Goal: Information Seeking & Learning: Find specific fact

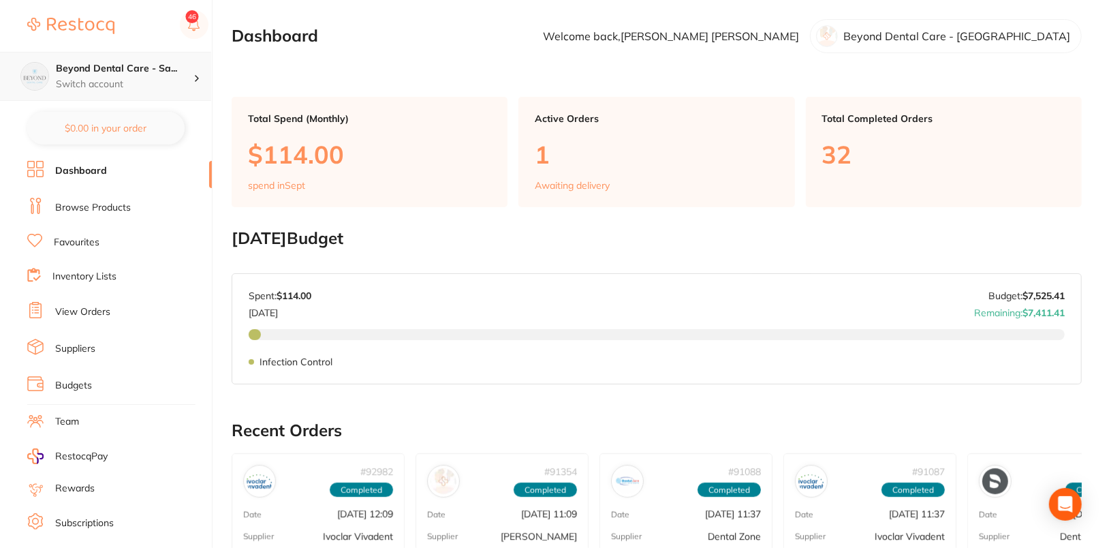
click at [142, 74] on h4 "Beyond Dental Care - Sa..." at bounding box center [125, 69] width 138 height 14
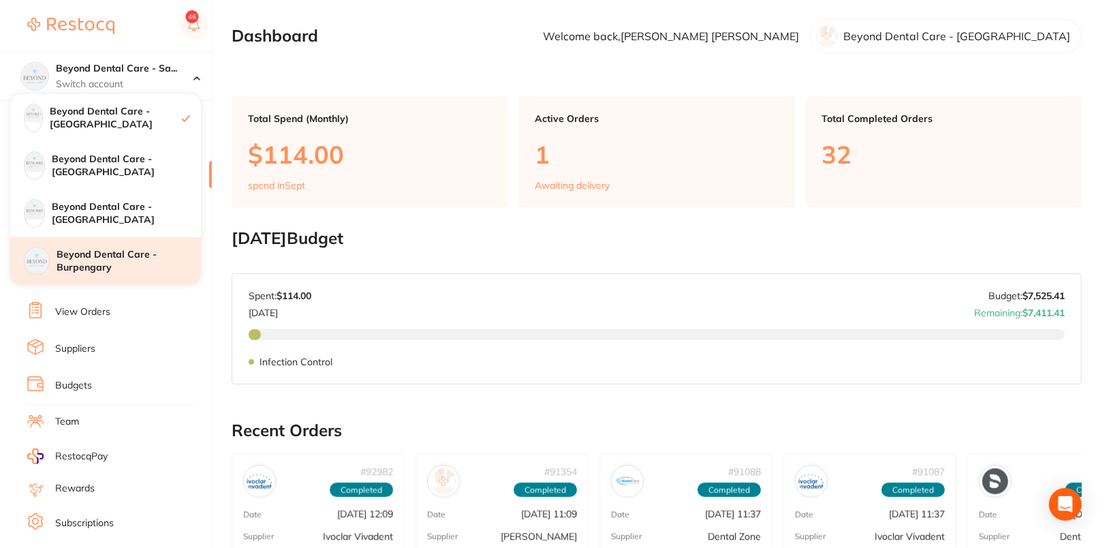
click at [136, 269] on h4 "Beyond Dental Care - Burpengary" at bounding box center [129, 261] width 144 height 27
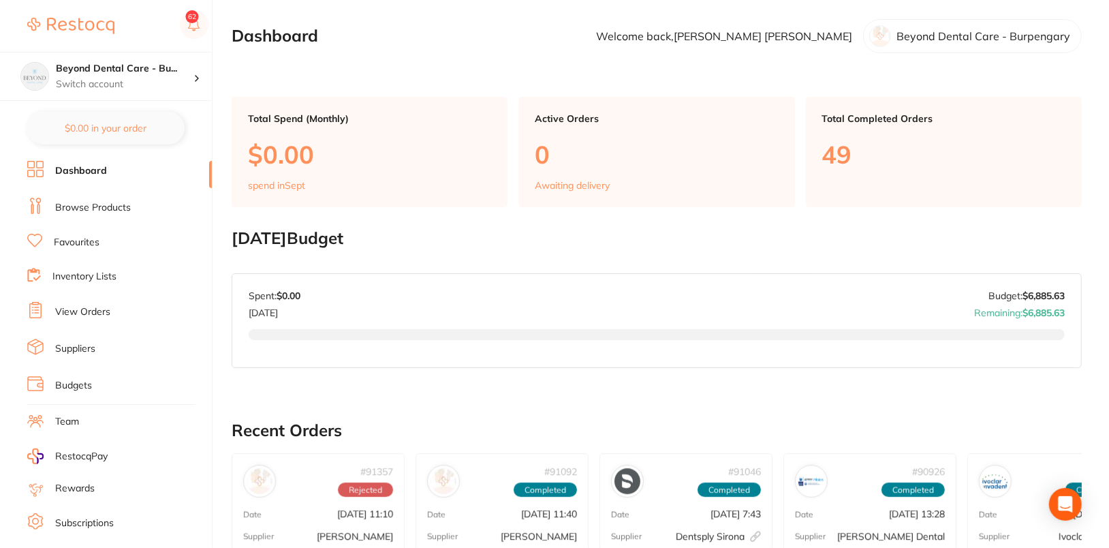
click at [104, 204] on link "Browse Products" at bounding box center [93, 208] width 76 height 14
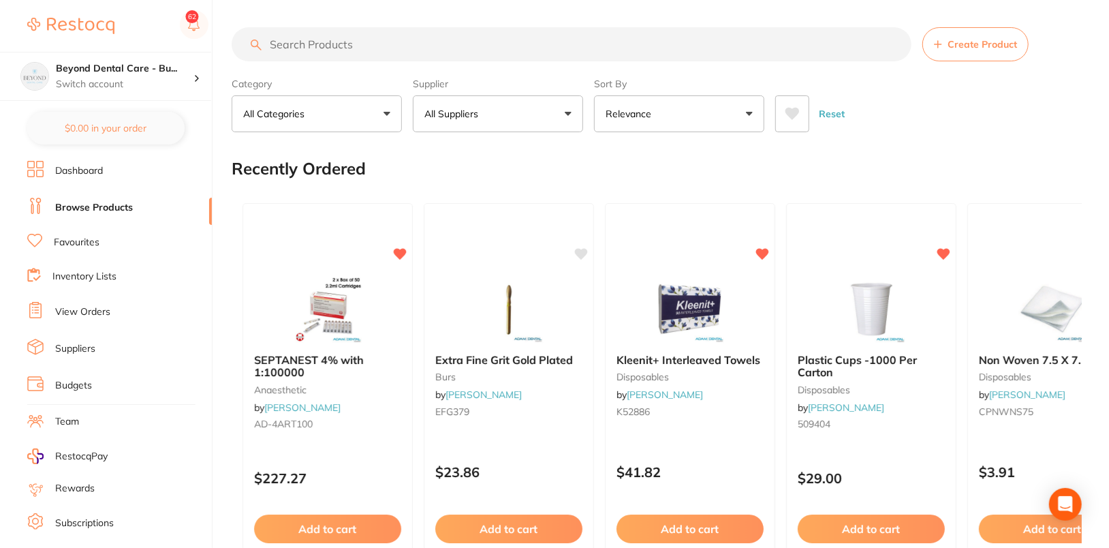
click at [314, 49] on input "search" at bounding box center [572, 44] width 680 height 34
paste input "ULT-2201"
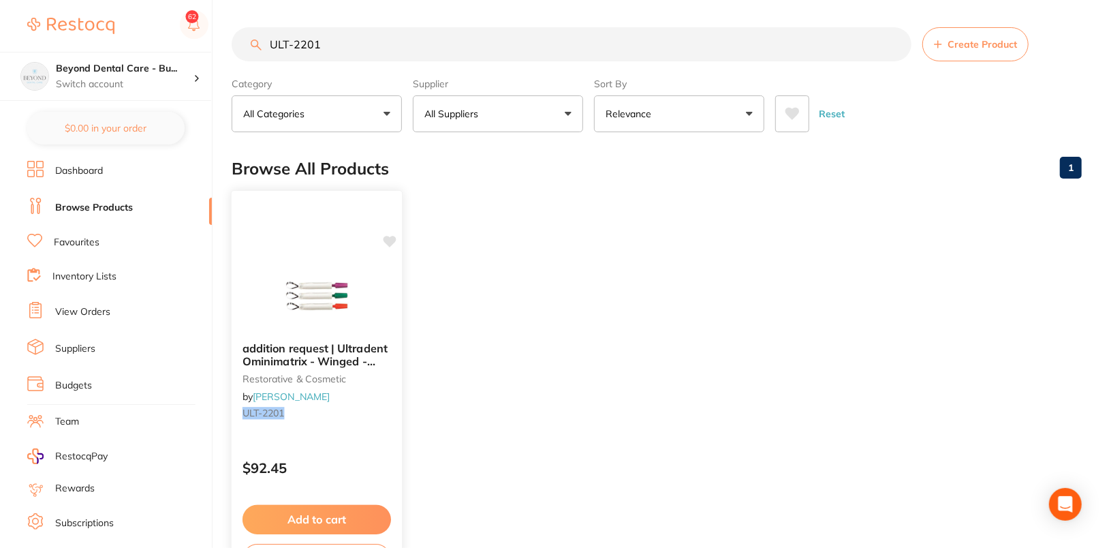
type input "ULT-2201"
click at [390, 238] on icon at bounding box center [389, 242] width 13 height 12
click at [588, 232] on ul "addition request | Ultradent Ominimatrix - Winged - 0.001 - 48 - Orange restora…" at bounding box center [657, 388] width 850 height 392
click at [167, 71] on h4 "Beyond Dental Care - Bu..." at bounding box center [125, 69] width 138 height 14
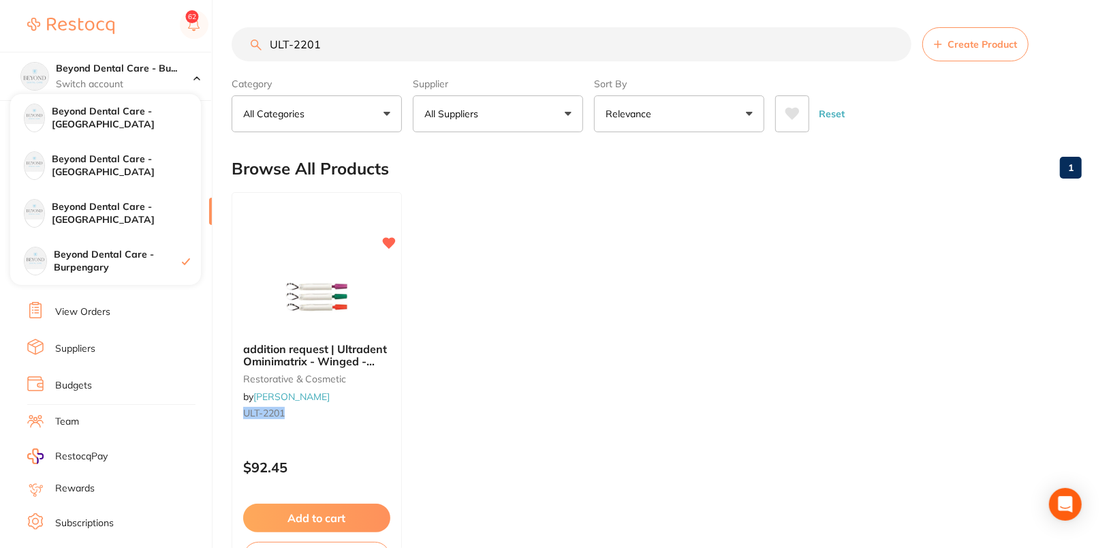
click at [697, 11] on main "ULT-2201 Create Product Category All Categories All Categories restorative & co…" at bounding box center [670, 327] width 877 height 654
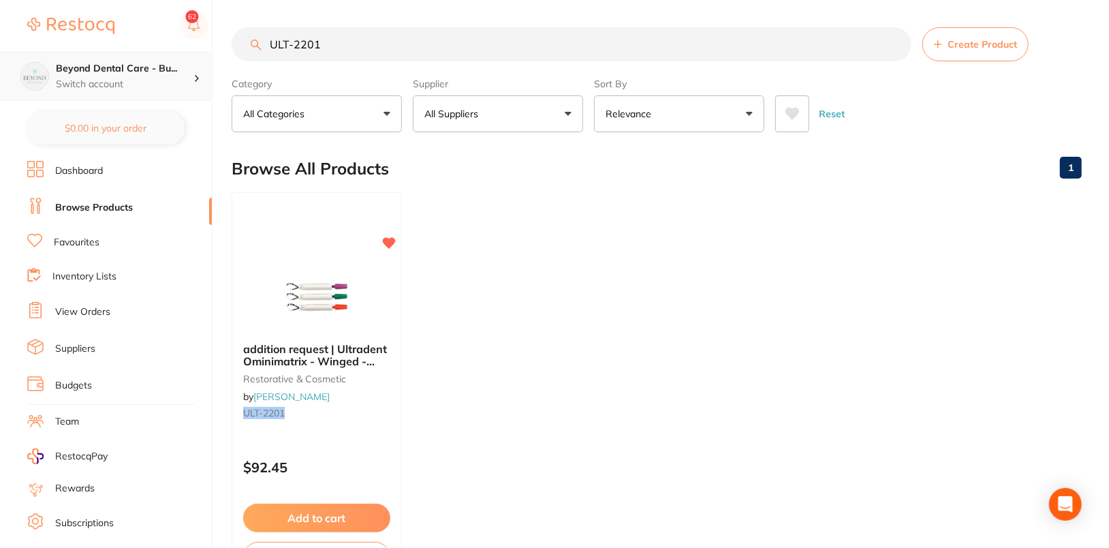
click at [166, 83] on p "Switch account" at bounding box center [125, 85] width 138 height 14
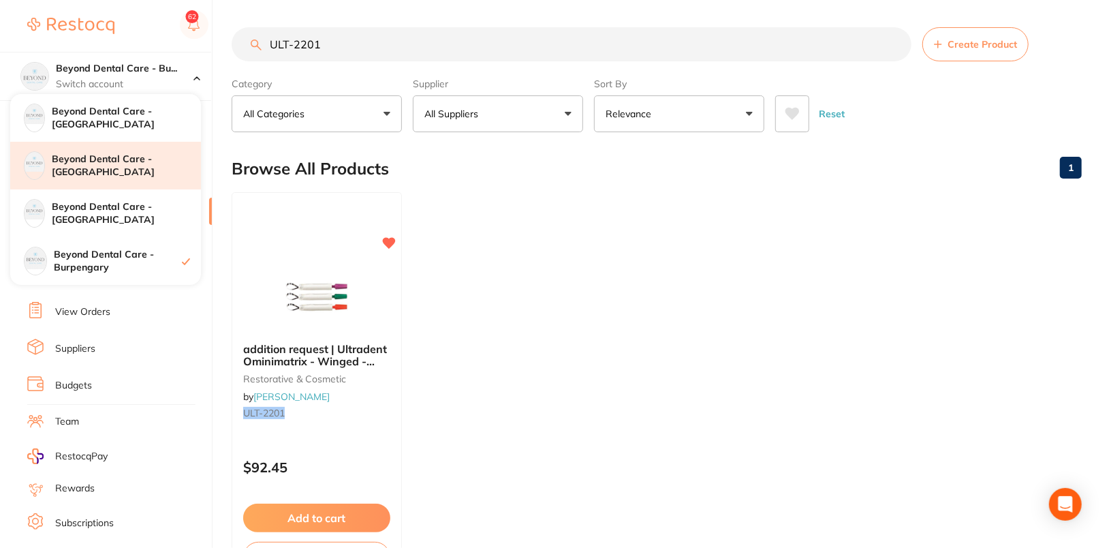
click at [165, 163] on h4 "Beyond Dental Care - [GEOGRAPHIC_DATA]" at bounding box center [126, 166] width 149 height 27
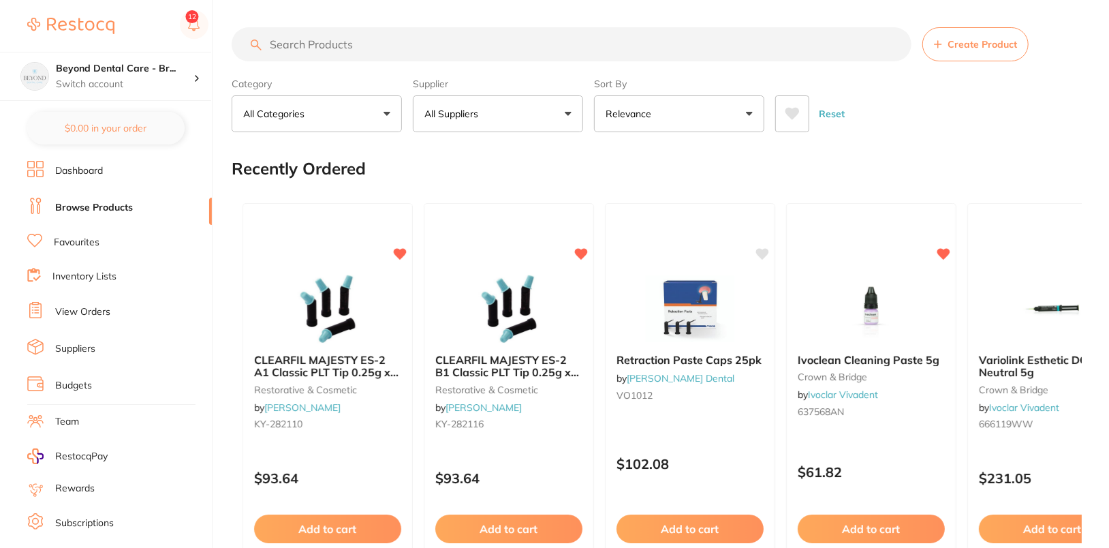
click at [462, 61] on section "Create Product Category All Categories All Categories 3D Printing anaesthetic a…" at bounding box center [657, 79] width 850 height 105
click at [464, 50] on input "search" at bounding box center [572, 44] width 680 height 34
paste input "ULT-2201"
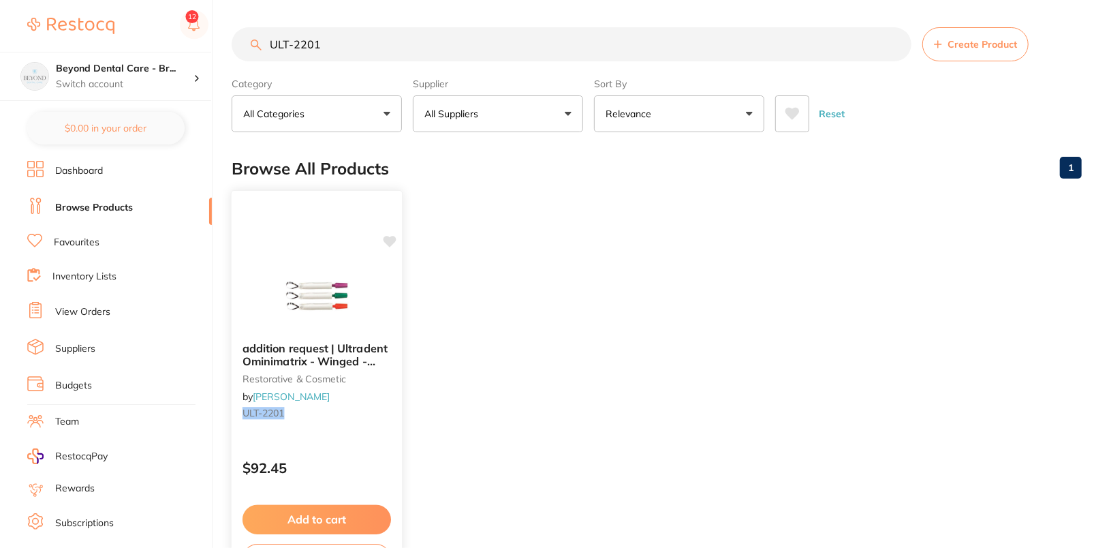
type input "ULT-2201"
click at [386, 237] on icon at bounding box center [389, 242] width 13 height 12
click at [609, 242] on ul "addition request | Ultradent Ominimatrix - Winged - 0.001 - 48 - Orange restora…" at bounding box center [657, 388] width 850 height 392
click at [137, 76] on div "Beyond Dental Care - Br... Switch account" at bounding box center [125, 76] width 138 height 29
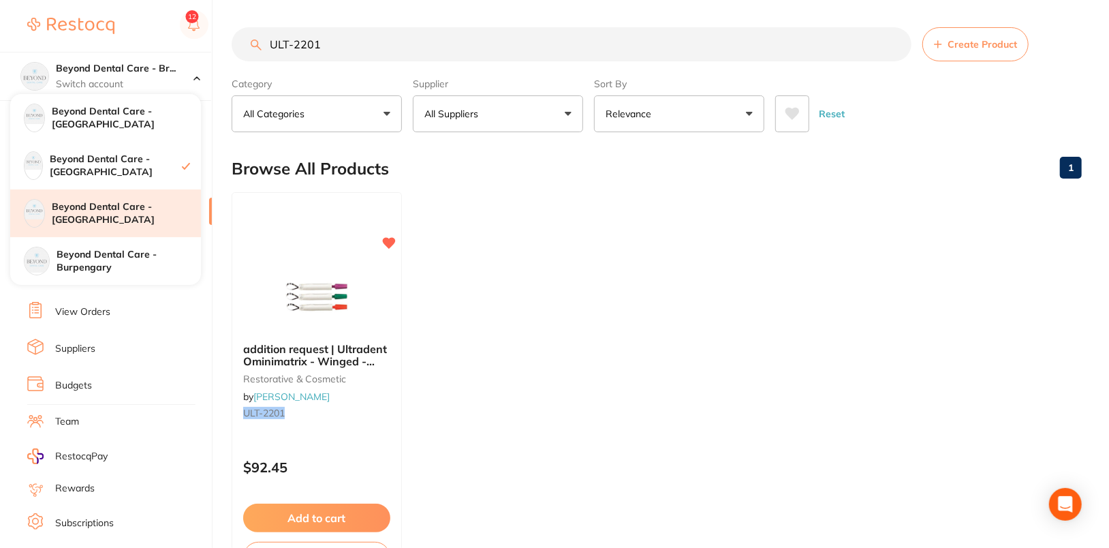
click at [145, 221] on h4 "Beyond Dental Care - [GEOGRAPHIC_DATA]" at bounding box center [126, 213] width 149 height 27
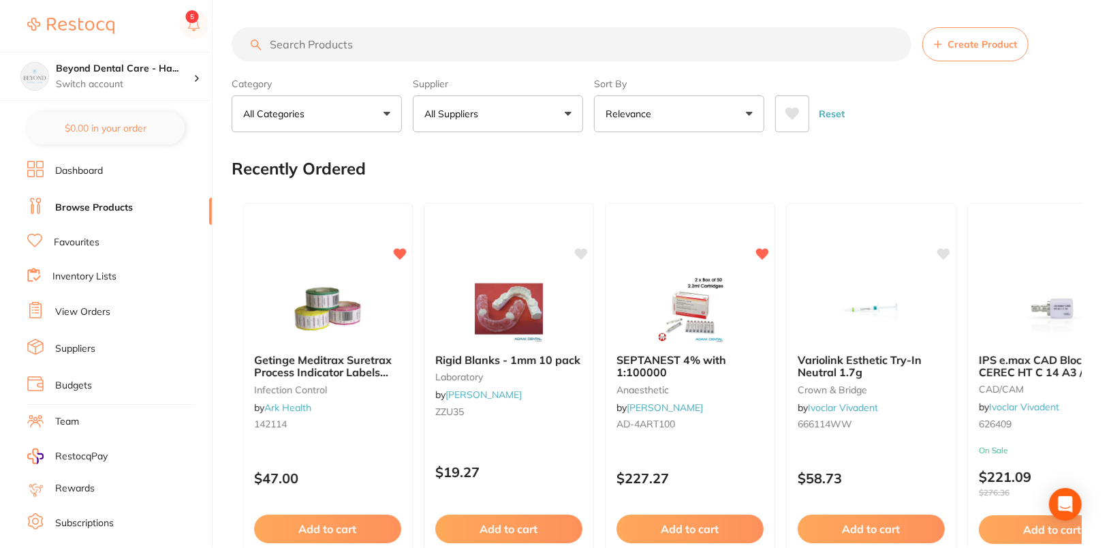
click at [451, 49] on input "search" at bounding box center [572, 44] width 680 height 34
paste input "ULT-2201"
type input "ULT-2201"
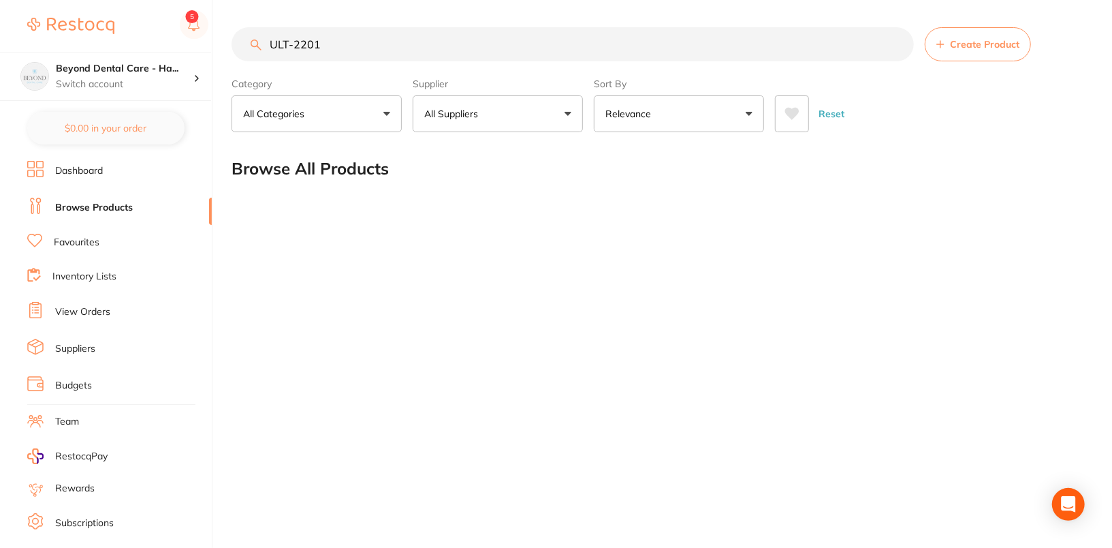
click at [898, 44] on input "ULT-2201" at bounding box center [573, 44] width 682 height 34
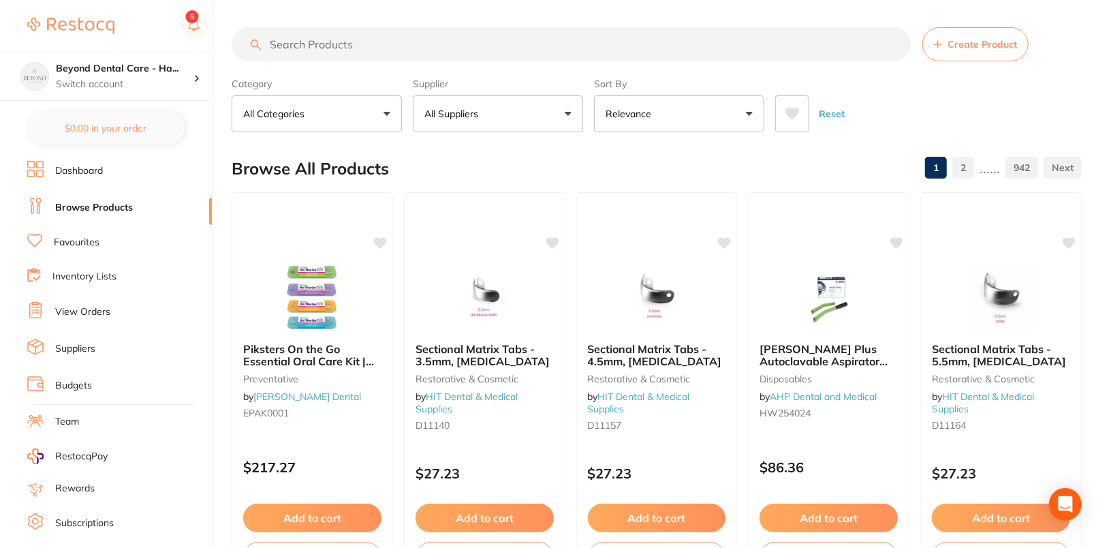
click at [437, 44] on input "search" at bounding box center [572, 44] width 680 height 34
paste input "ULT-2201"
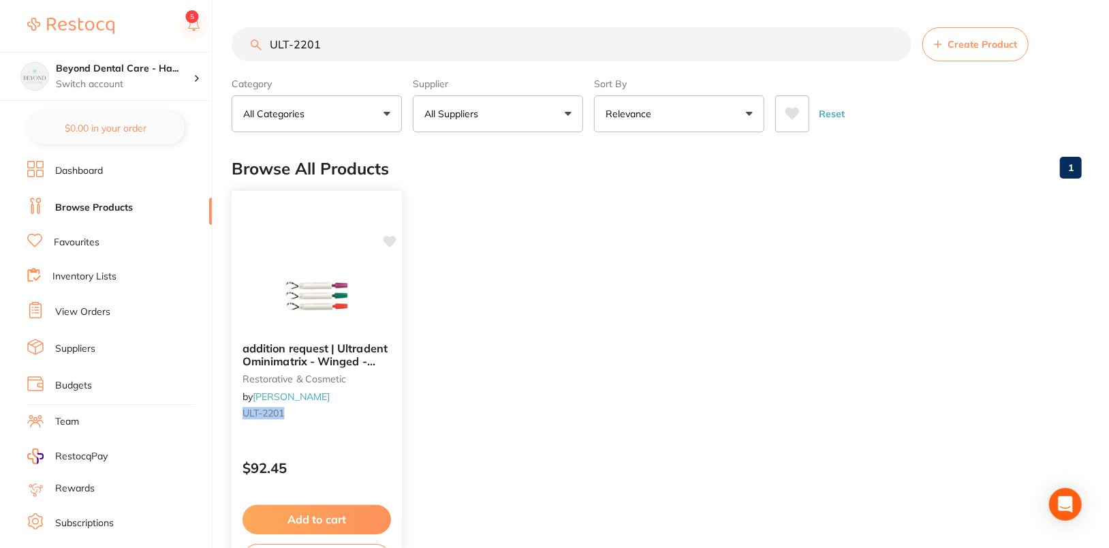
type input "ULT-2201"
click at [389, 242] on icon at bounding box center [389, 242] width 13 height 12
click at [78, 84] on p "Switch account" at bounding box center [125, 85] width 138 height 14
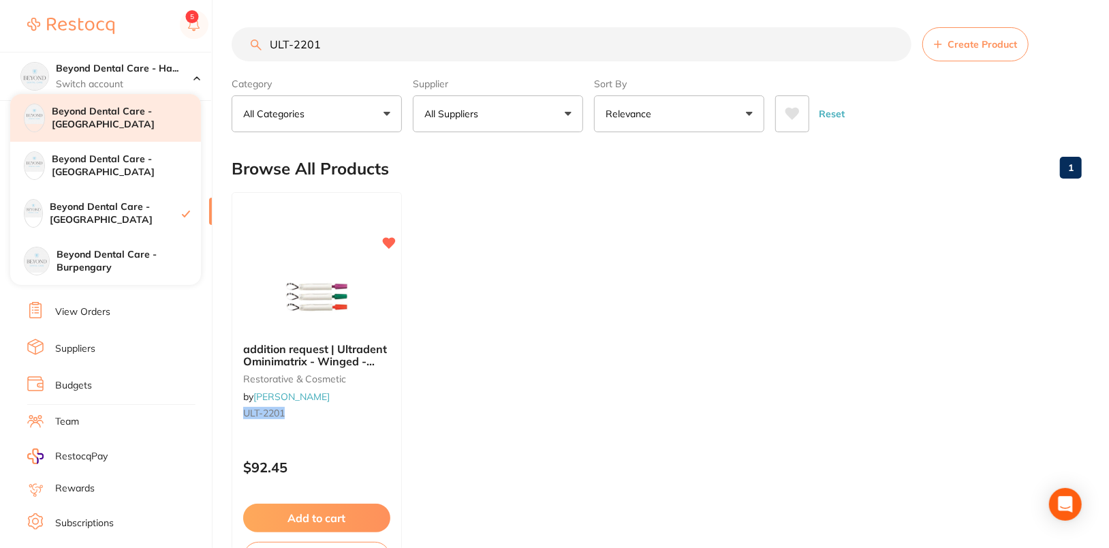
click at [134, 118] on h4 "Beyond Dental Care - [GEOGRAPHIC_DATA]" at bounding box center [126, 118] width 149 height 27
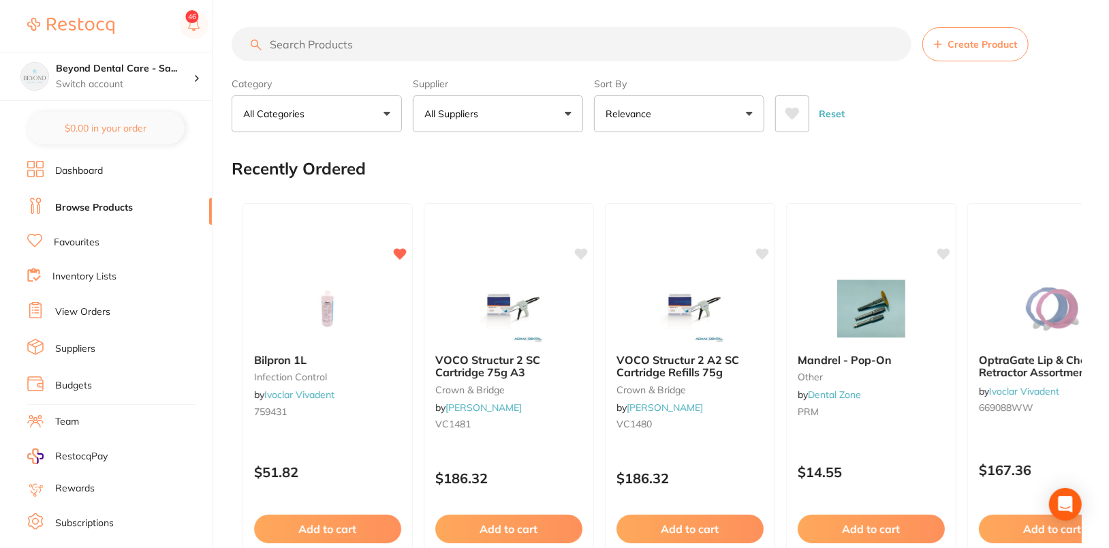
click at [420, 66] on section "Create Product Category All Categories All Categories 3D Printing anaesthetic a…" at bounding box center [657, 79] width 850 height 105
click at [439, 43] on input "search" at bounding box center [572, 44] width 680 height 34
paste input "ULT-2201"
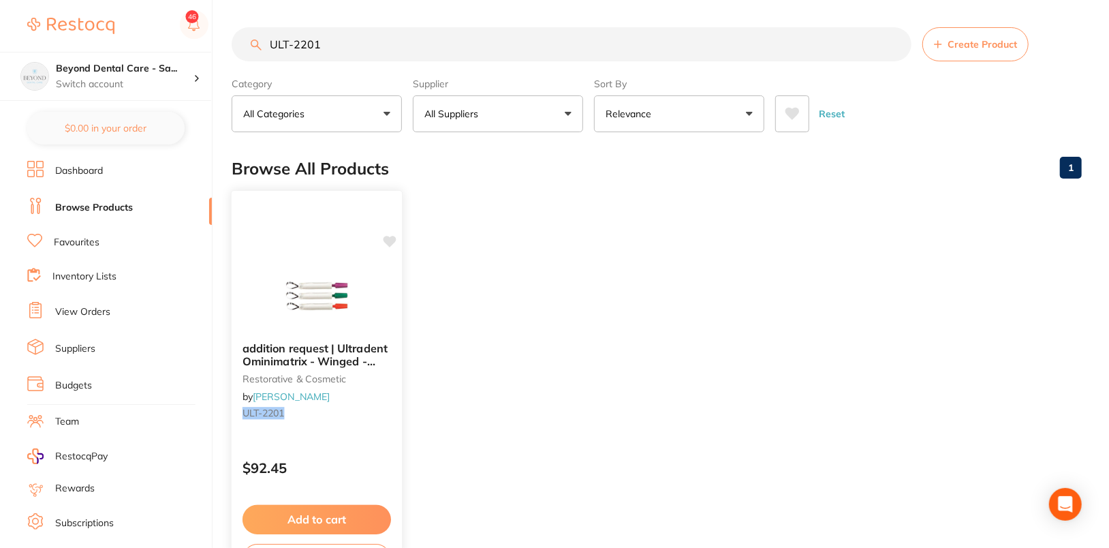
type input "ULT-2201"
click at [388, 236] on icon at bounding box center [389, 242] width 13 height 12
click at [580, 222] on ul "addition request | Ultradent Ominimatrix - Winged - 0.001 - 48 - Orange restora…" at bounding box center [657, 388] width 850 height 392
click at [739, 37] on input "ULT-2201" at bounding box center [572, 44] width 680 height 34
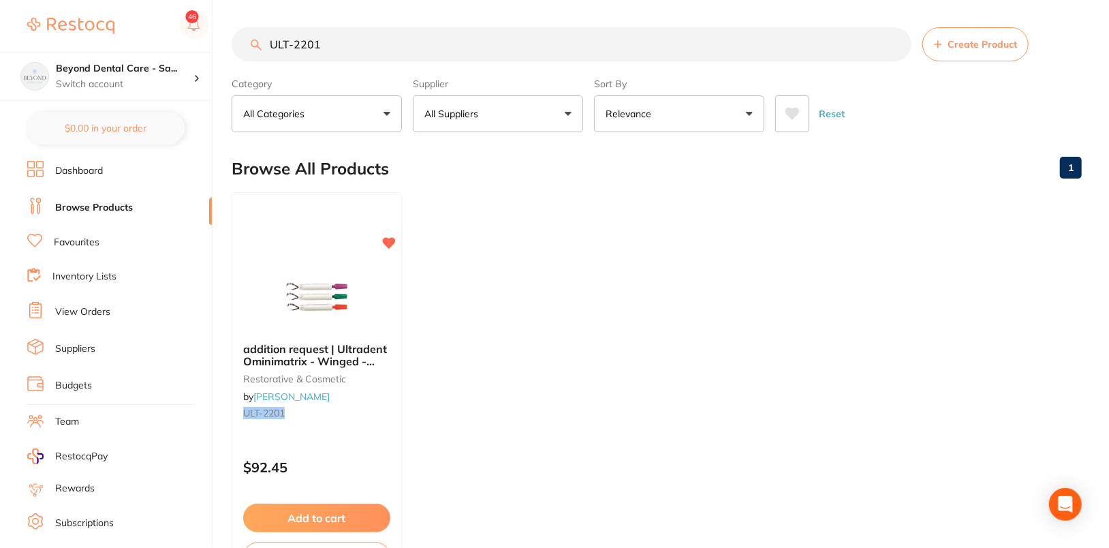
click at [739, 37] on input "ULT-2201" at bounding box center [572, 44] width 680 height 34
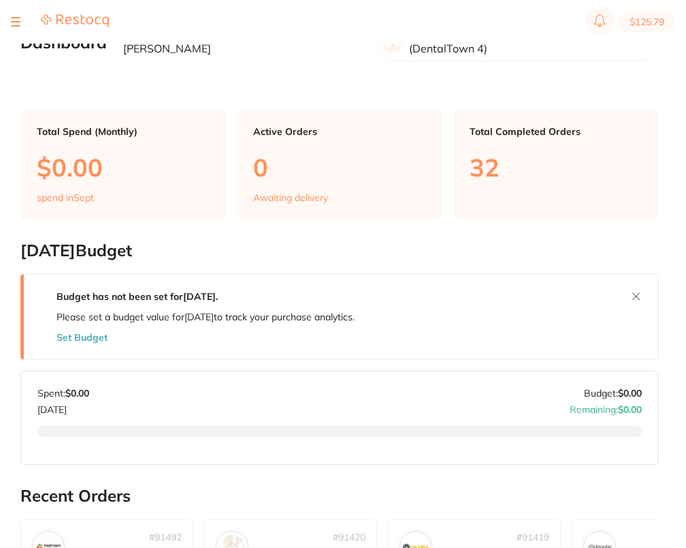
checkbox input "false"
click at [16, 21] on button at bounding box center [16, 21] width 10 height 1
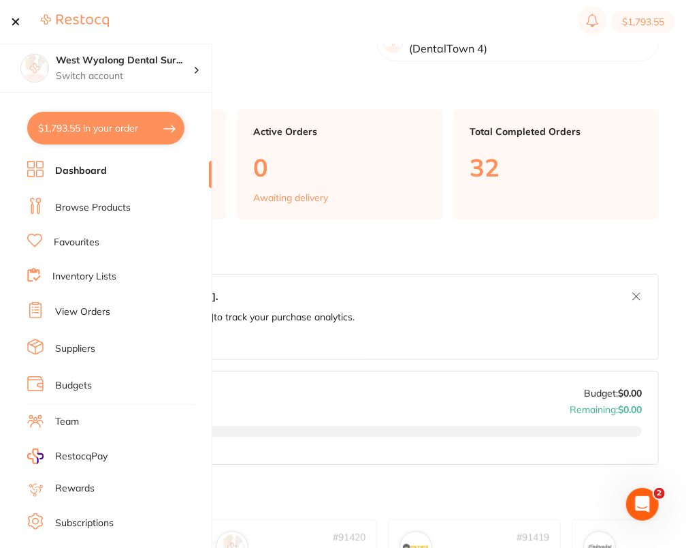
click at [74, 212] on link "Browse Products" at bounding box center [93, 208] width 76 height 14
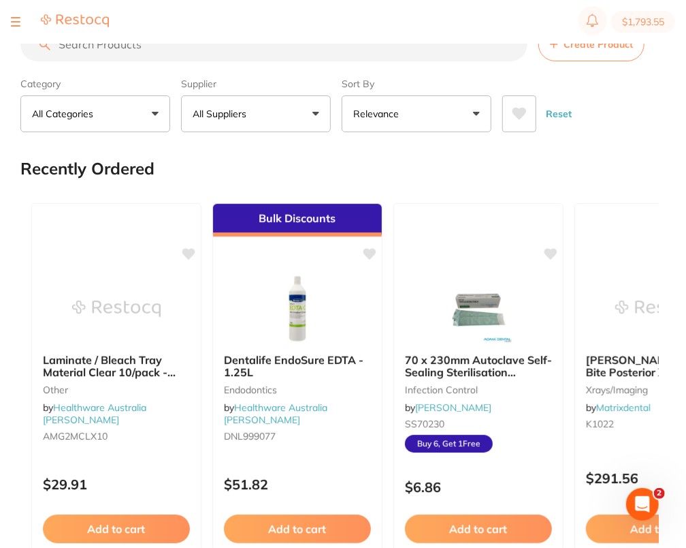
click at [274, 123] on button "All Suppliers" at bounding box center [256, 113] width 150 height 37
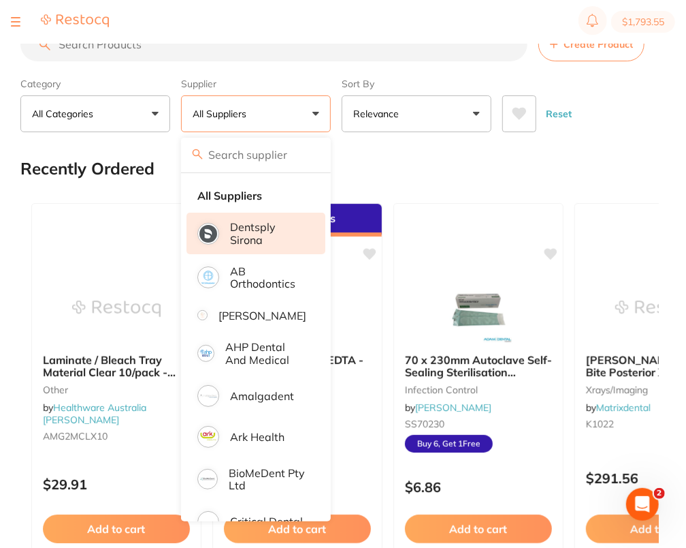
click at [268, 234] on p "Dentsply Sirona" at bounding box center [268, 233] width 76 height 25
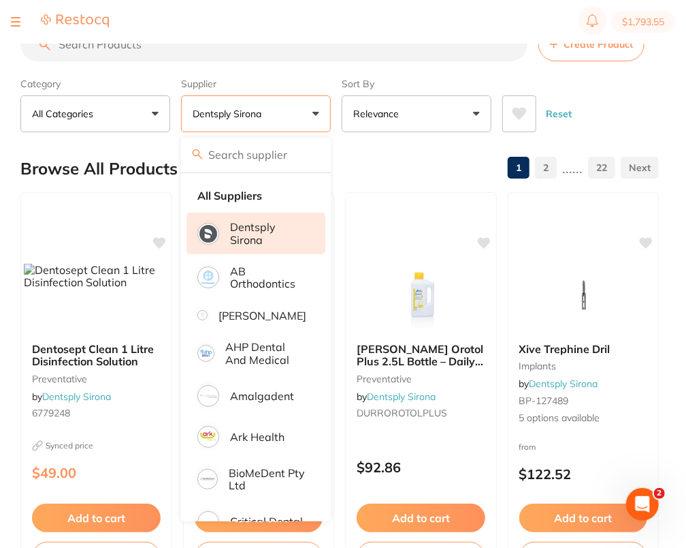
click at [639, 116] on div "Reset" at bounding box center [576, 108] width 146 height 48
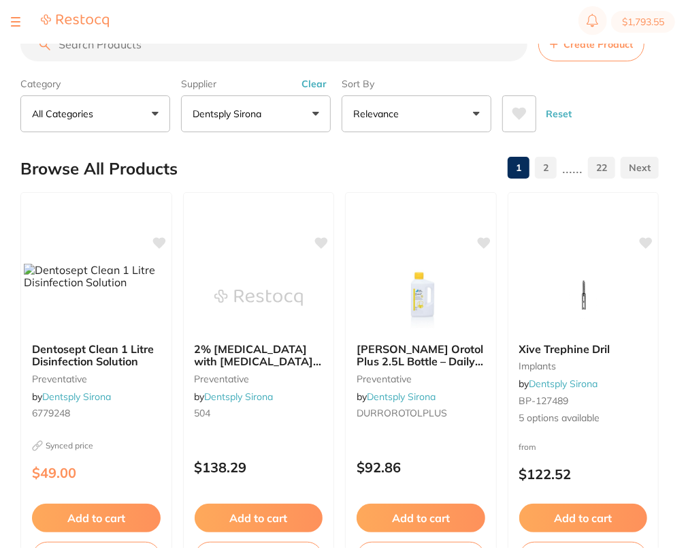
click at [276, 52] on input "search" at bounding box center [273, 44] width 507 height 34
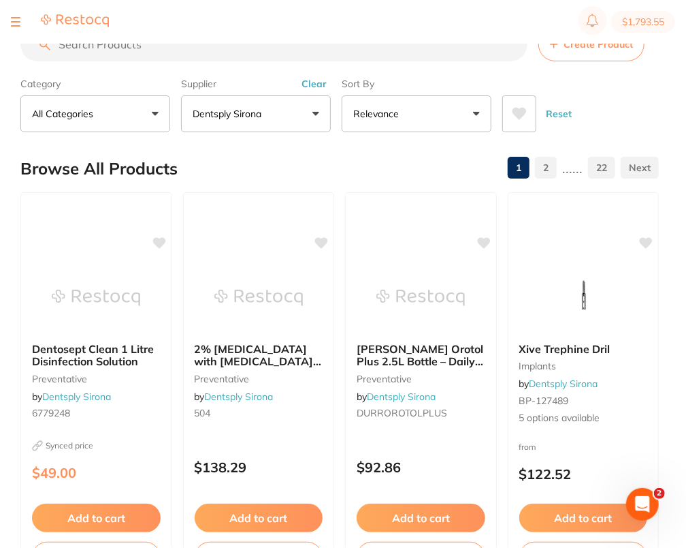
click at [347, 53] on input "search" at bounding box center [273, 44] width 507 height 34
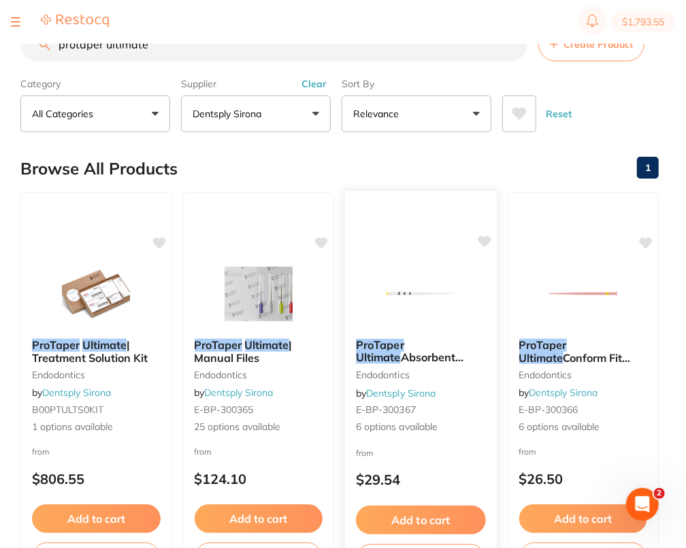
type input "protaper ultimate"
click at [422, 298] on img at bounding box center [421, 293] width 89 height 69
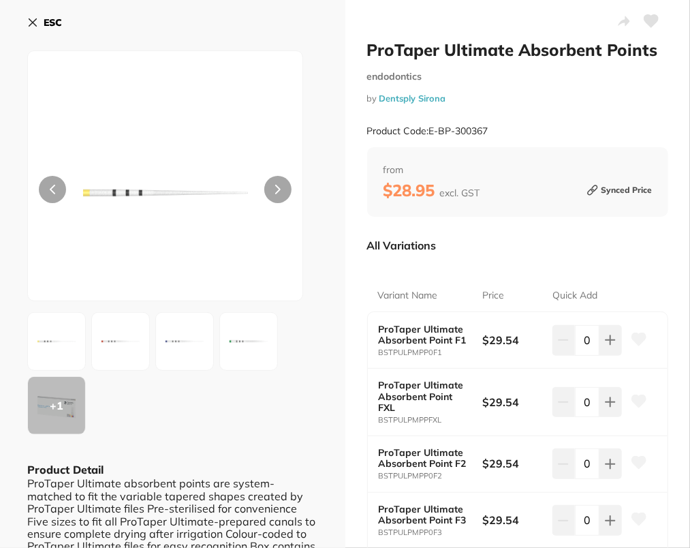
click at [652, 22] on icon at bounding box center [651, 21] width 14 height 12
click at [51, 20] on b "ESC" at bounding box center [53, 22] width 18 height 12
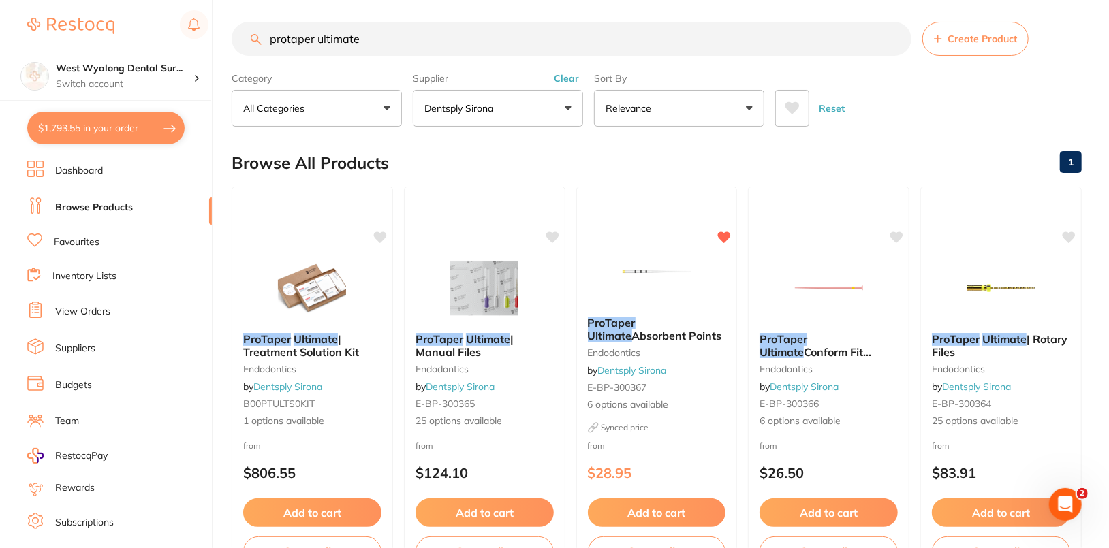
click at [424, 31] on input "protaper ultimate" at bounding box center [572, 39] width 680 height 34
click at [564, 74] on button "Clear" at bounding box center [566, 78] width 33 height 12
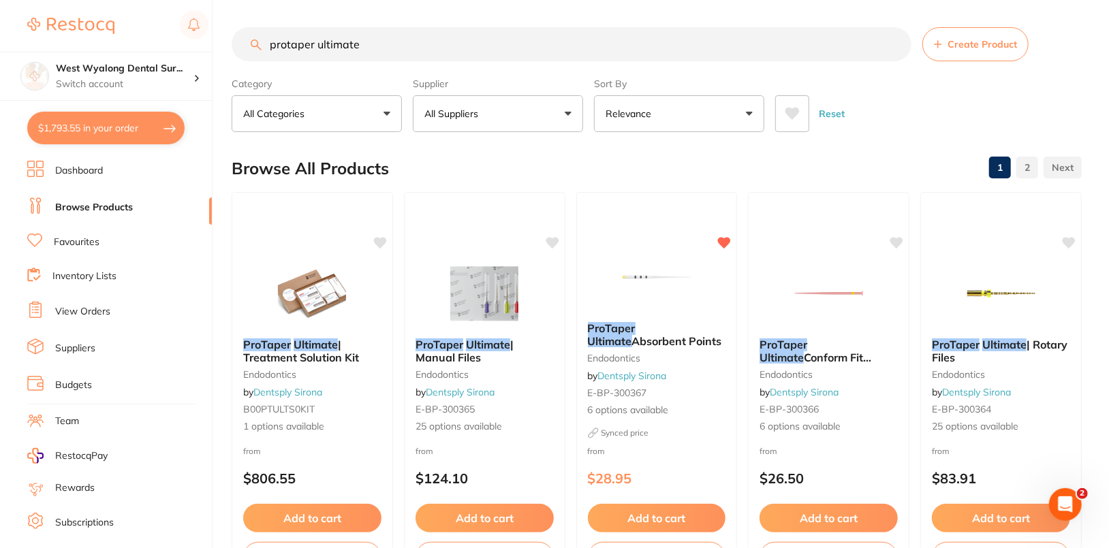
click at [689, 45] on input "protaper ultimate" at bounding box center [572, 44] width 680 height 34
click at [485, 111] on span at bounding box center [485, 113] width 5 height 5
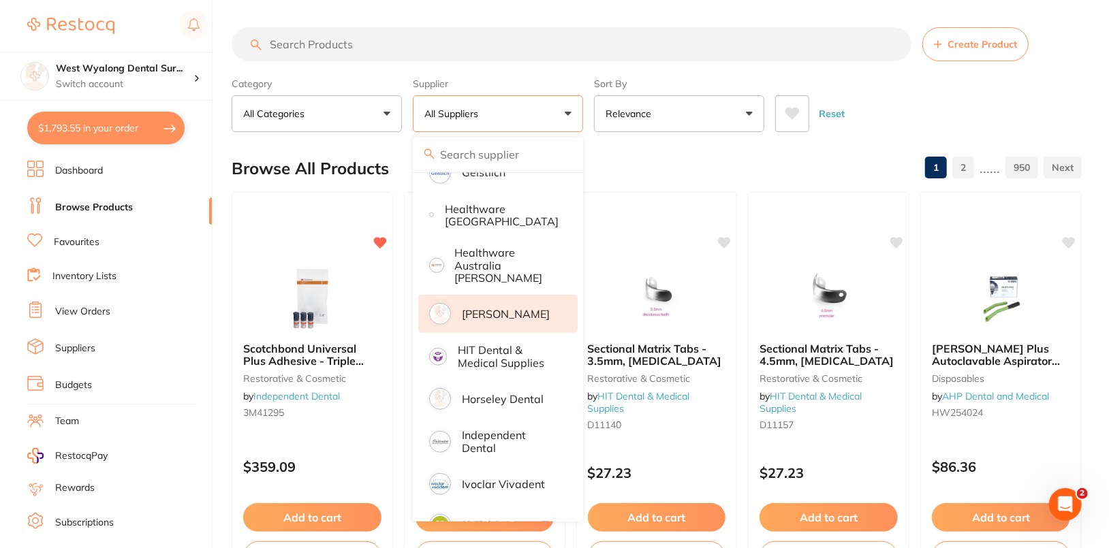
click at [503, 308] on p "[PERSON_NAME]" at bounding box center [506, 314] width 88 height 12
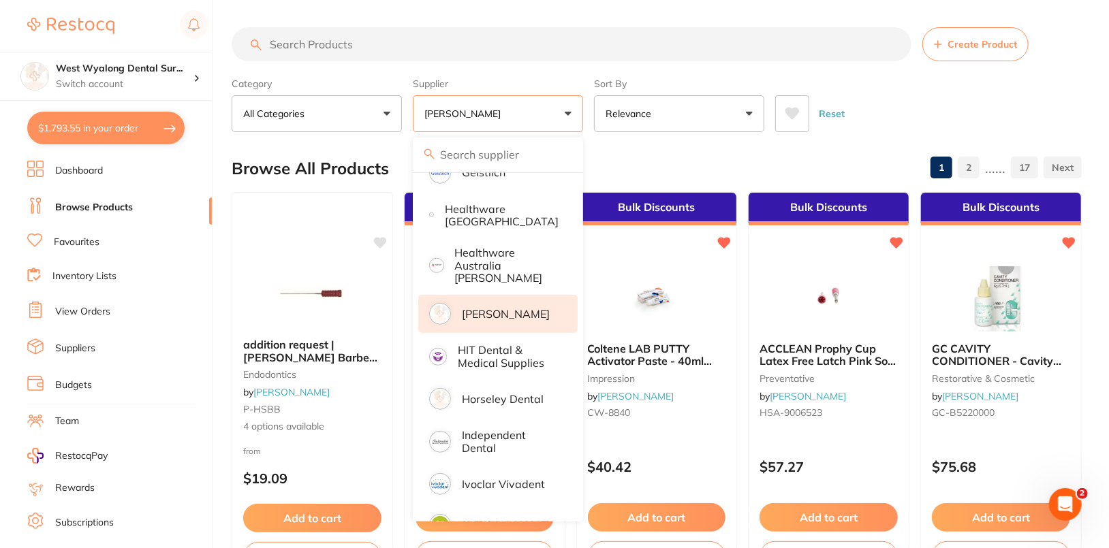
click at [689, 98] on div "Reset" at bounding box center [923, 108] width 296 height 48
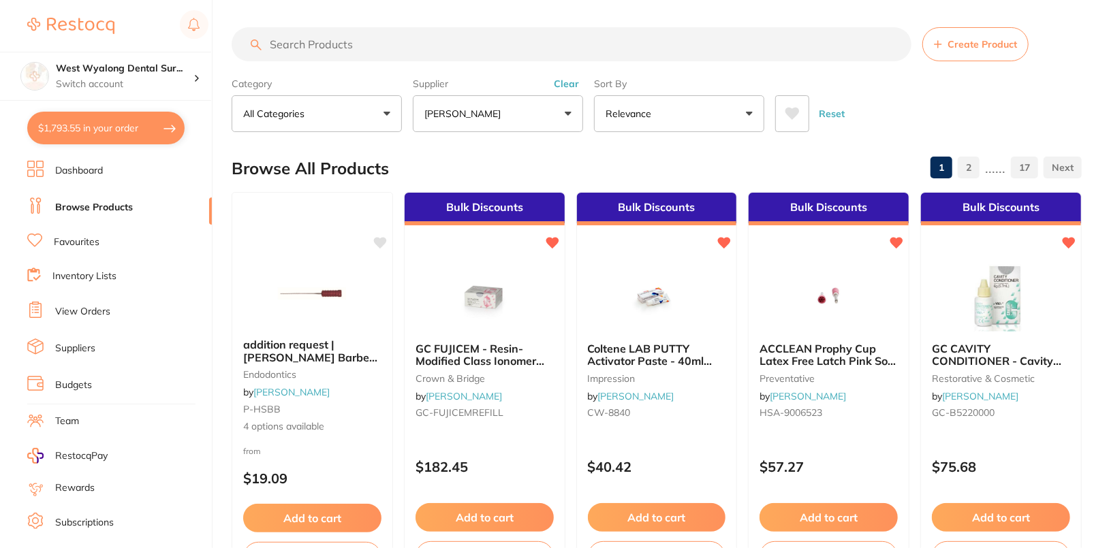
click at [656, 48] on input "search" at bounding box center [572, 44] width 680 height 34
paste input "HS-9008249"
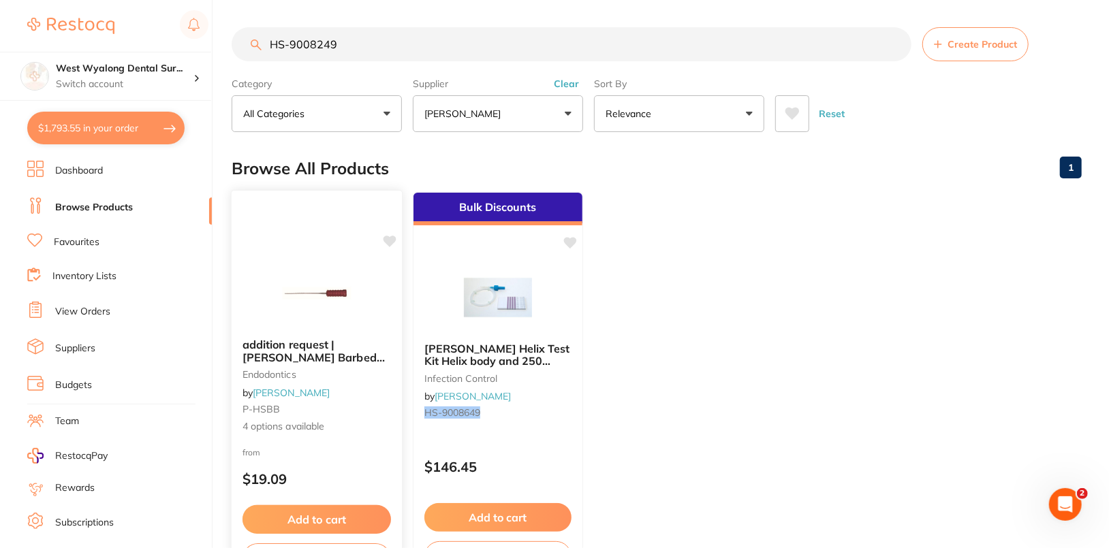
click at [304, 315] on img at bounding box center [316, 293] width 89 height 69
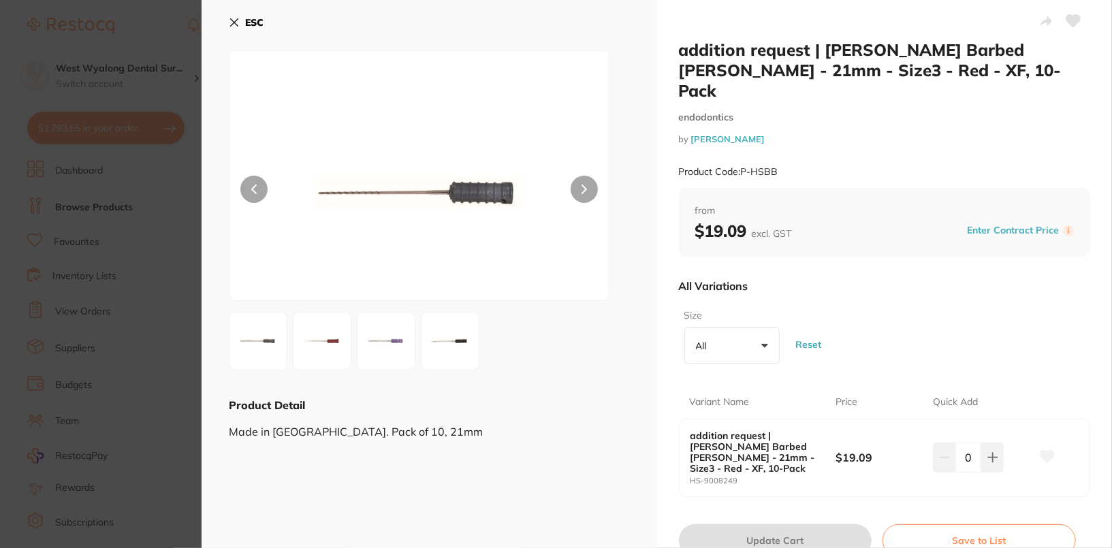
click at [689, 450] on icon at bounding box center [1047, 457] width 15 height 14
click at [264, 23] on div "ESC" at bounding box center [429, 30] width 401 height 39
click at [249, 33] on button "ESC" at bounding box center [246, 22] width 35 height 23
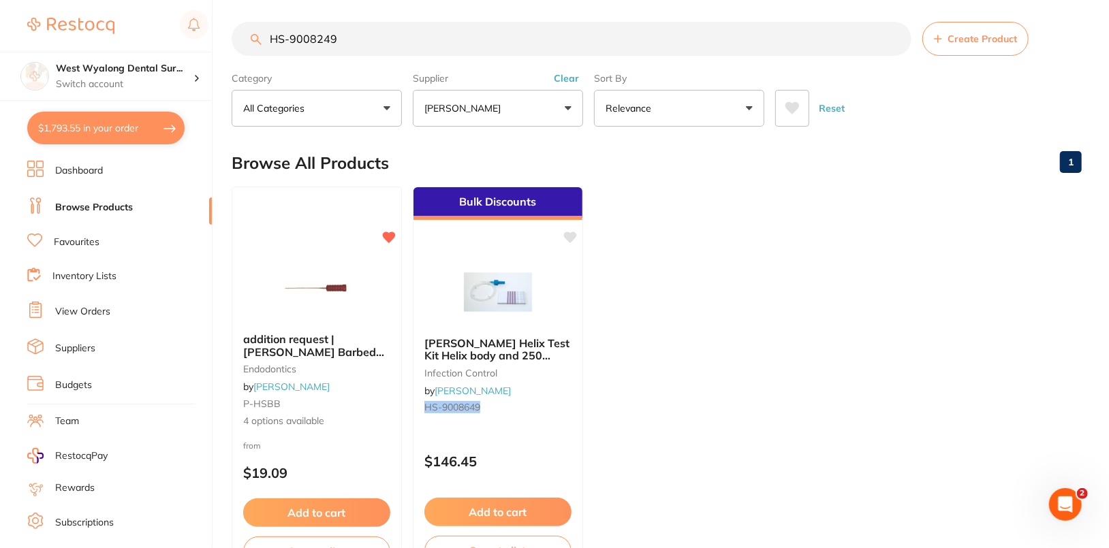
click at [381, 42] on input "HS-9008249" at bounding box center [572, 39] width 680 height 34
paste input "5701244"
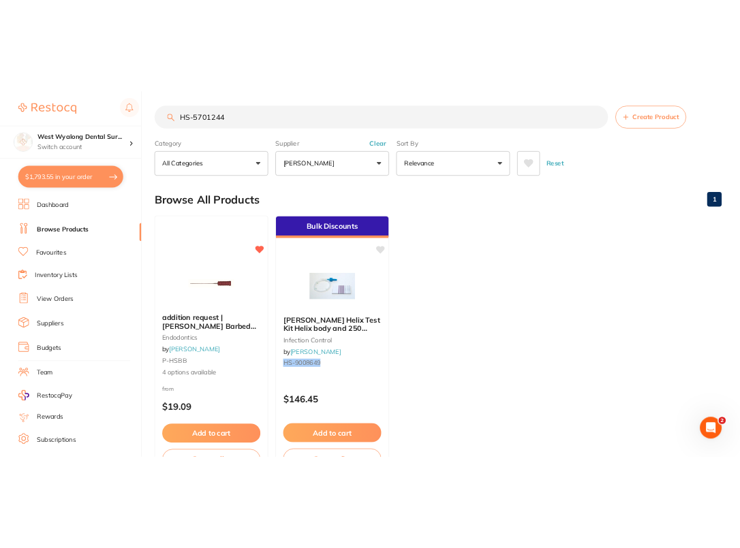
scroll to position [0, 0]
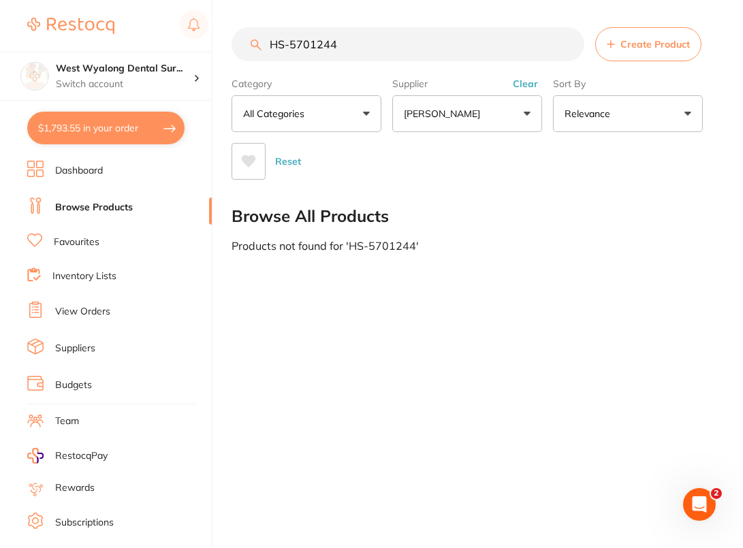
click at [532, 241] on div "Products not found for ' HS-5701244 '" at bounding box center [474, 246] width 484 height 12
click at [443, 55] on input "HS-5701244" at bounding box center [408, 44] width 353 height 34
paste input "33"
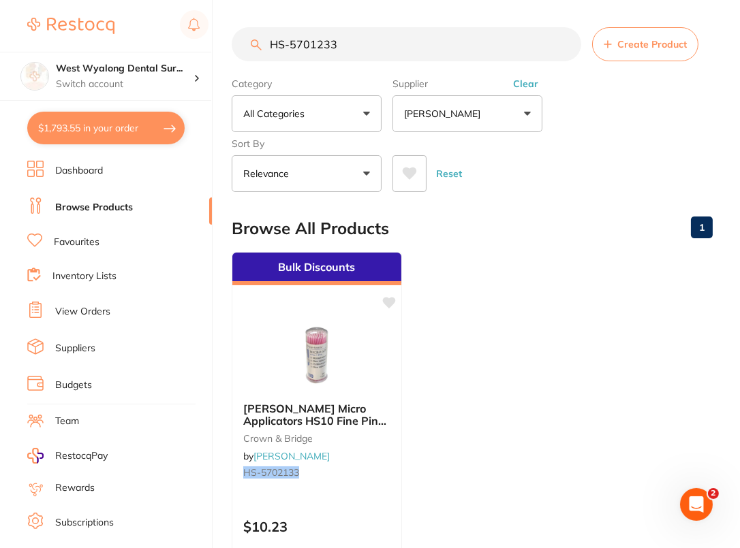
click at [383, 48] on input "HS-5701233" at bounding box center [406, 44] width 349 height 34
paste input "4"
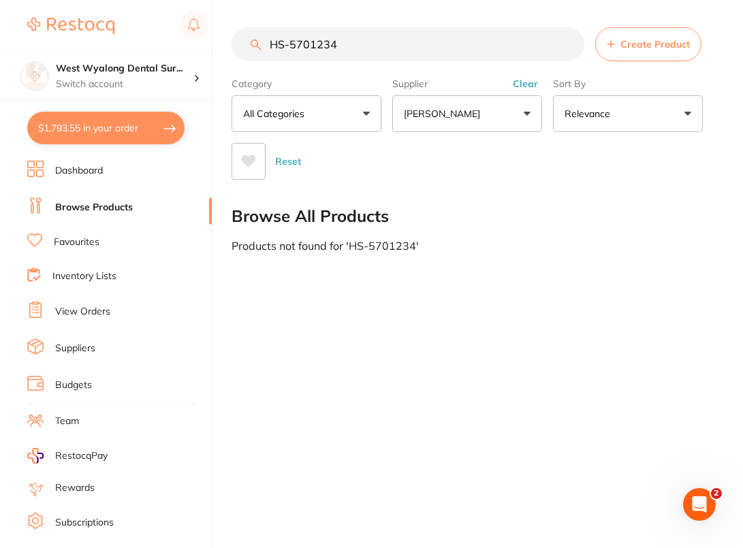
type input "HS-5701234"
click at [383, 52] on input "HS-5701234" at bounding box center [408, 44] width 353 height 34
click at [518, 87] on button "Clear" at bounding box center [525, 84] width 33 height 12
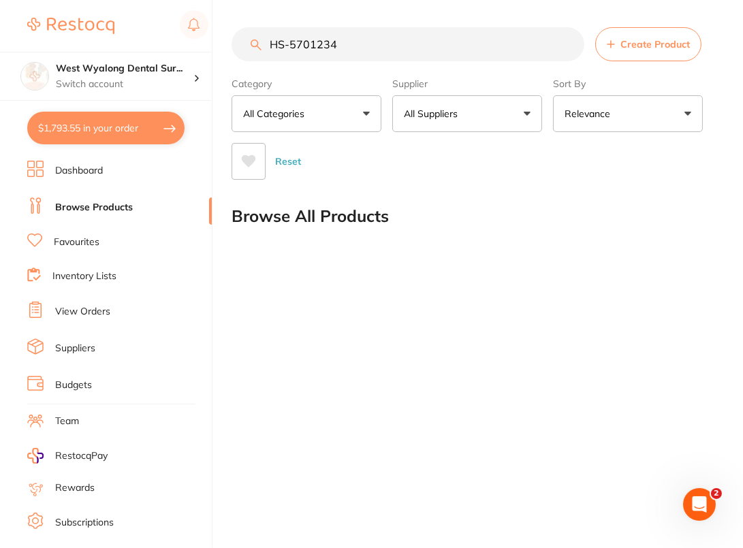
click at [571, 43] on input "HS-5701234" at bounding box center [408, 44] width 353 height 34
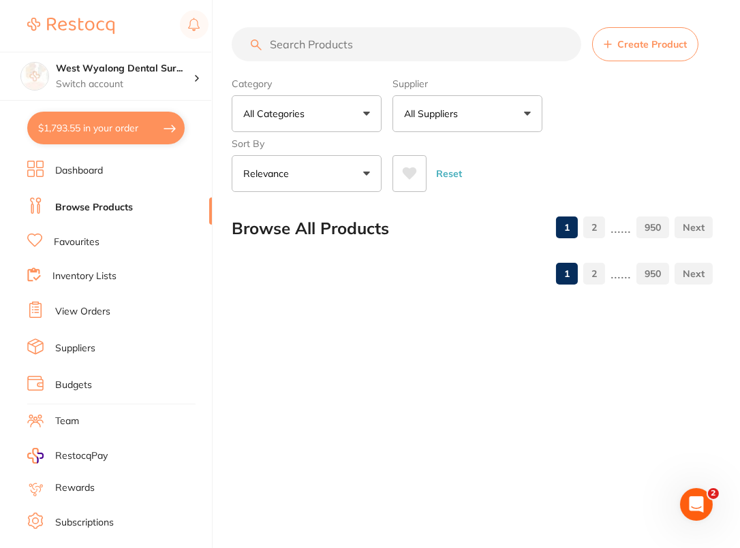
click at [83, 157] on section "West Wyalong Dental Sur... Switch account West Wyalong Dental Surgery (DentalTo…" at bounding box center [106, 274] width 212 height 548
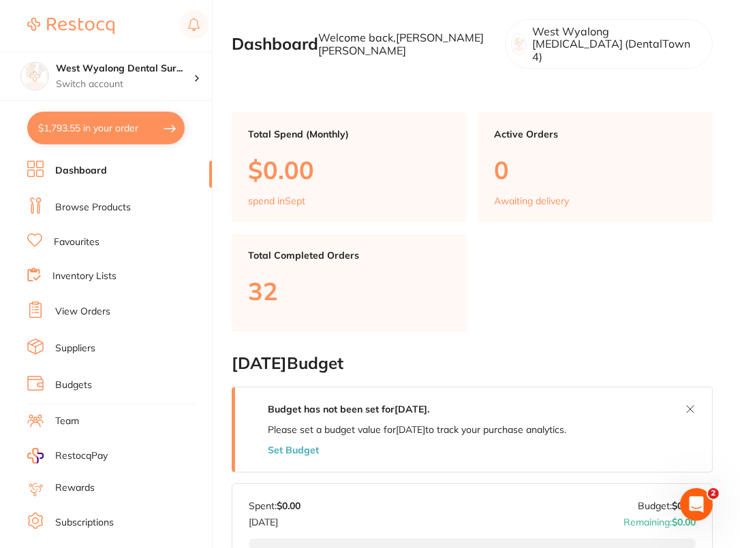
click at [88, 211] on link "Browse Products" at bounding box center [93, 208] width 76 height 14
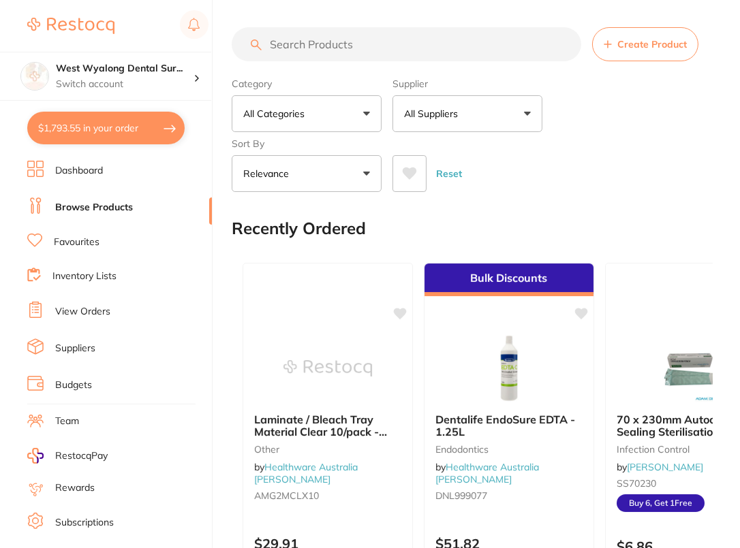
click at [490, 121] on button "All Suppliers" at bounding box center [467, 113] width 150 height 37
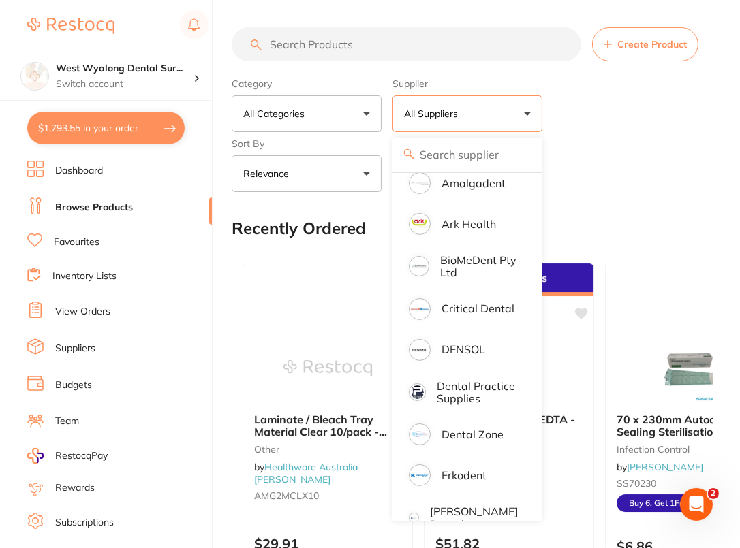
scroll to position [508, 0]
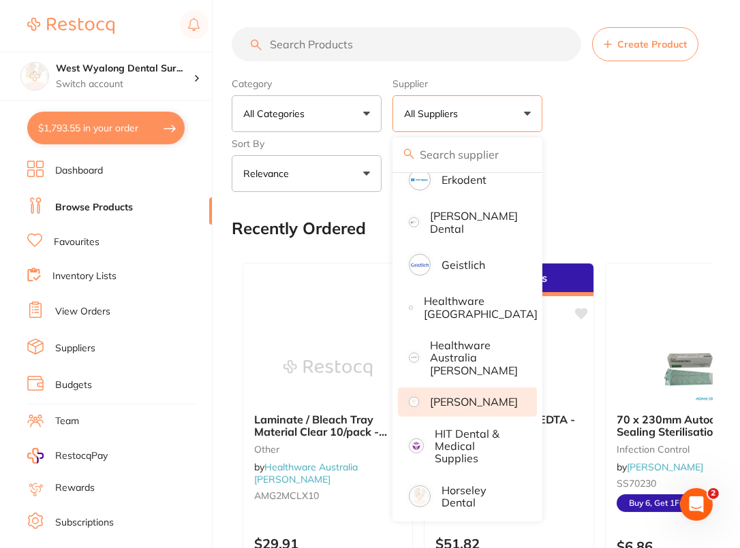
click at [494, 402] on p "[PERSON_NAME]" at bounding box center [474, 402] width 88 height 12
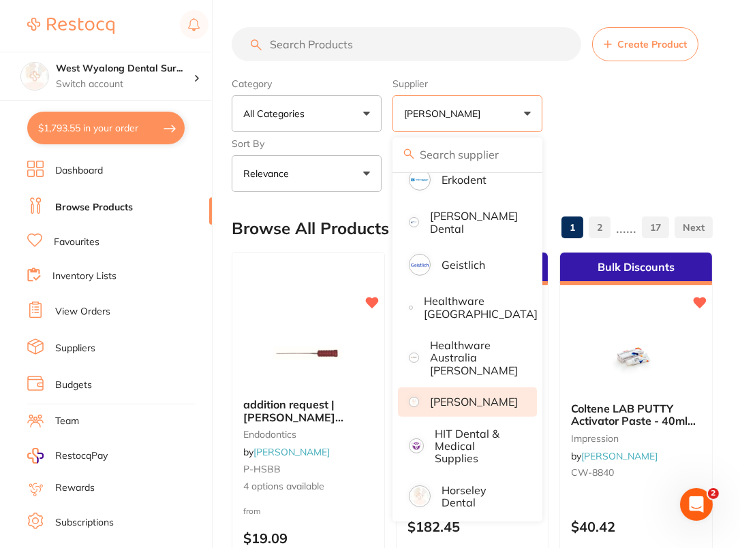
click at [689, 164] on div "Reset" at bounding box center [546, 168] width 309 height 48
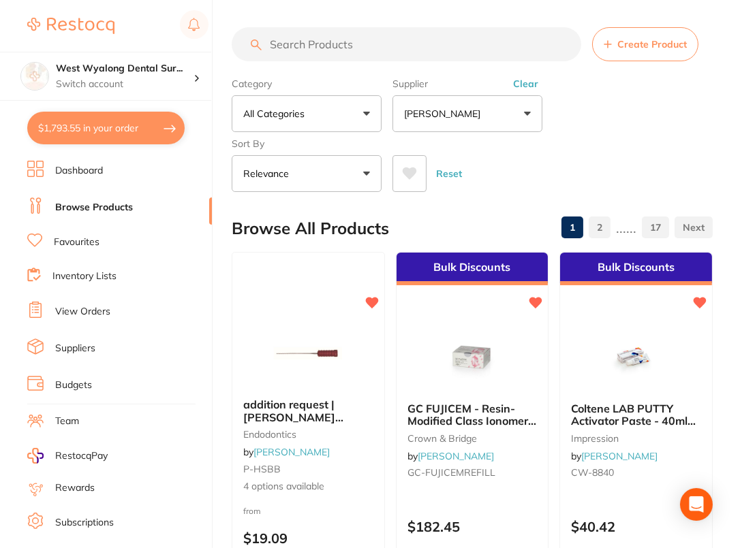
click at [447, 42] on input "search" at bounding box center [406, 44] width 349 height 34
paste input "HS-5701234"
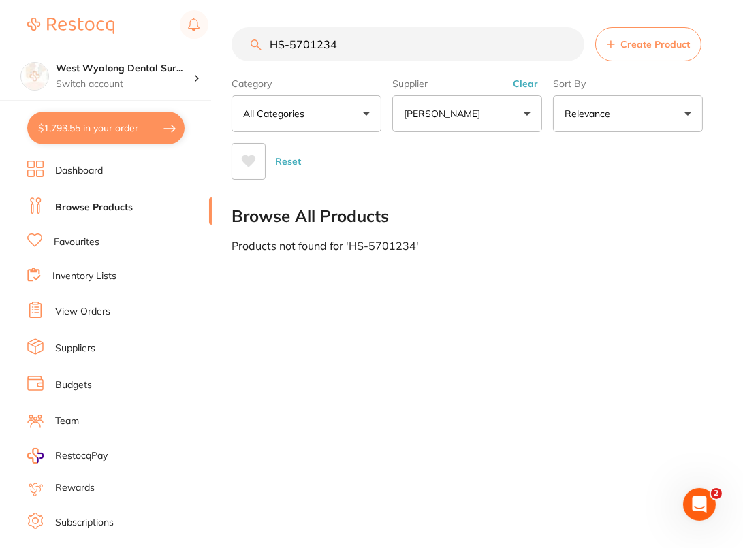
type input "HS-5701234"
click at [565, 42] on input "HS-5701234" at bounding box center [408, 44] width 353 height 34
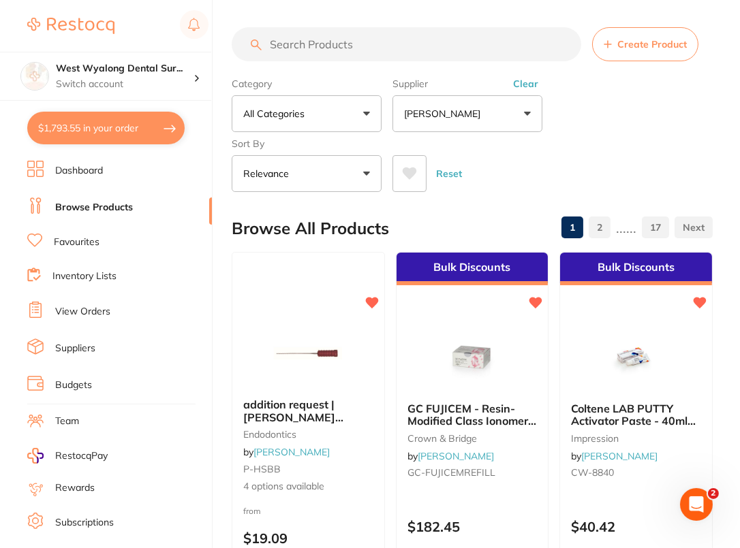
click at [426, 44] on input "search" at bounding box center [406, 44] width 349 height 34
paste input "HS-5701234"
type input "HS-5701234"
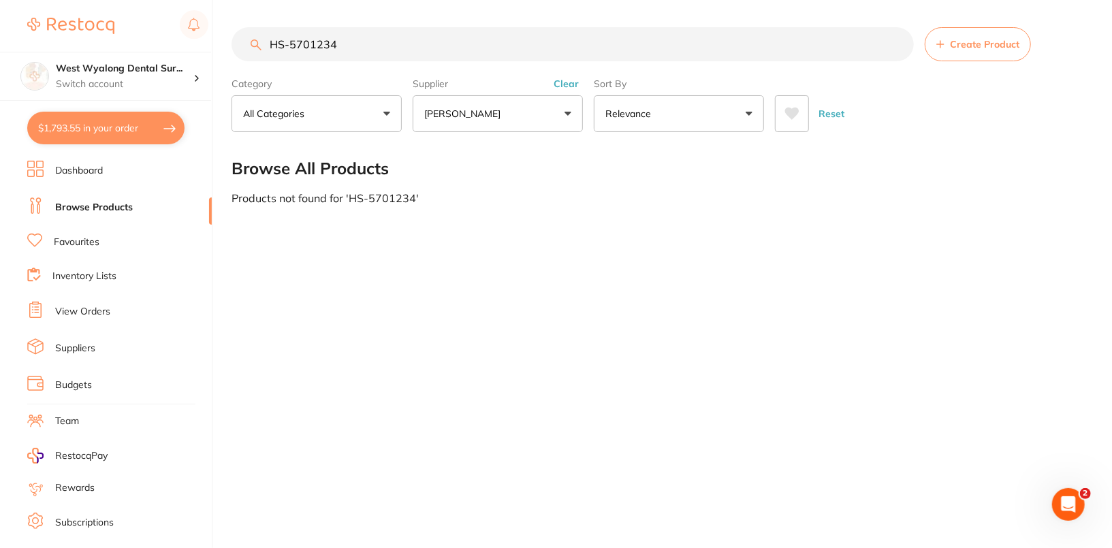
click at [689, 45] on input "HS-5701234" at bounding box center [573, 44] width 682 height 34
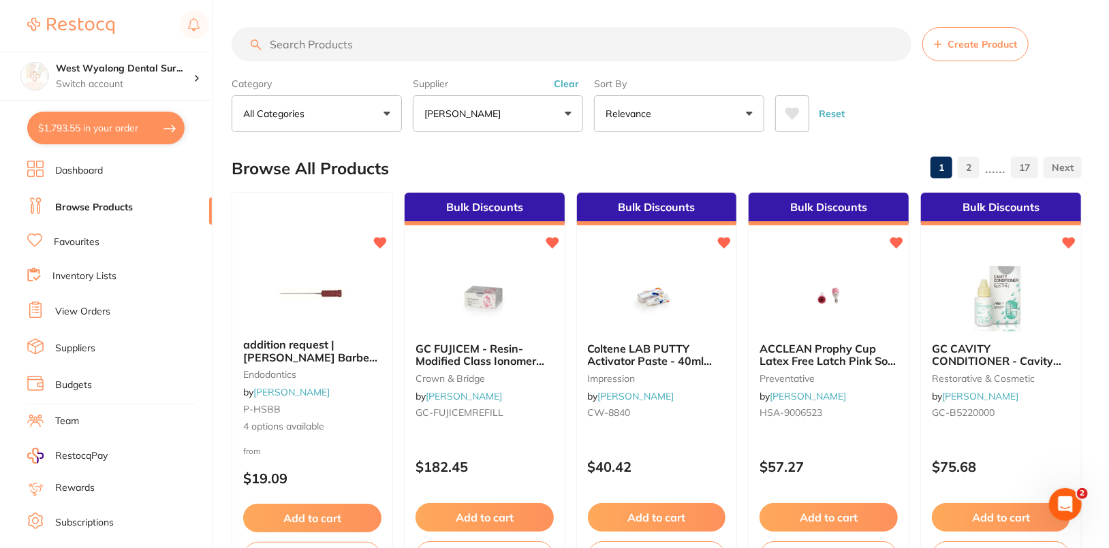
click at [571, 83] on button "Clear" at bounding box center [566, 84] width 33 height 12
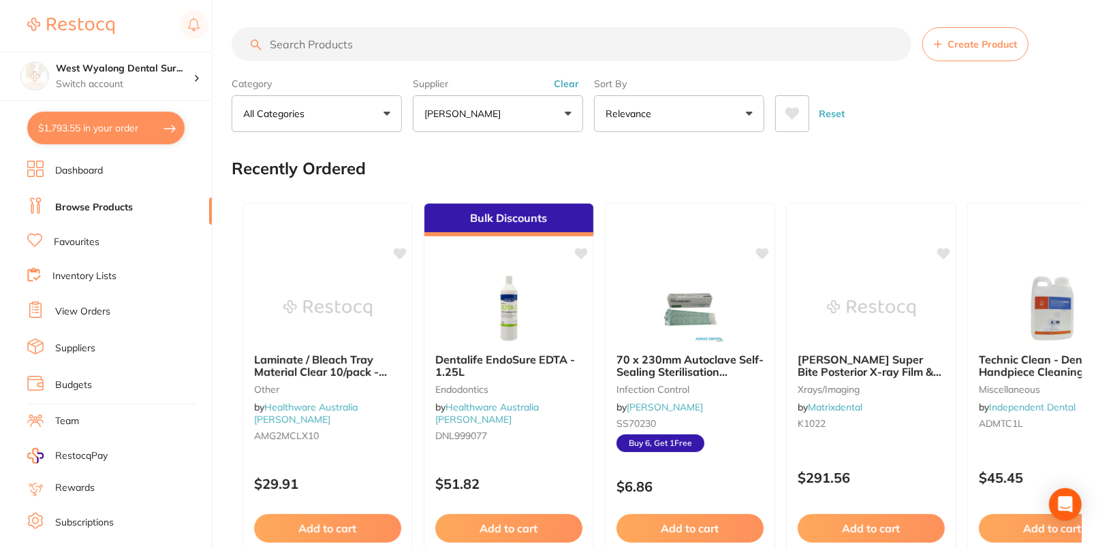
click at [689, 90] on div "Reset" at bounding box center [923, 108] width 296 height 48
click at [689, 48] on input "search" at bounding box center [572, 44] width 680 height 34
paste input "HS-5701234"
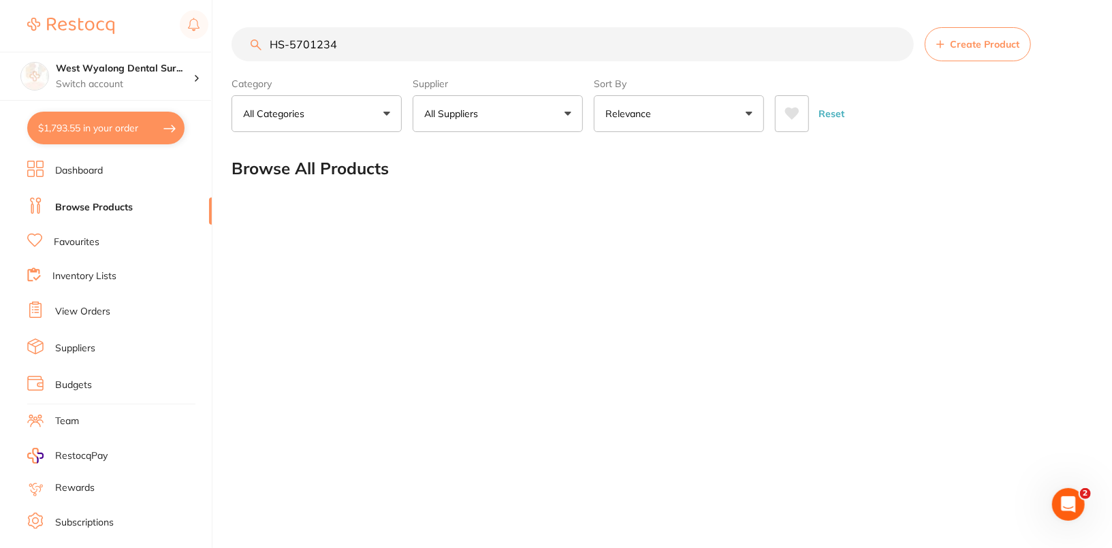
type input "HS-5701234"
click at [689, 48] on input "HS-5701234" at bounding box center [573, 44] width 682 height 34
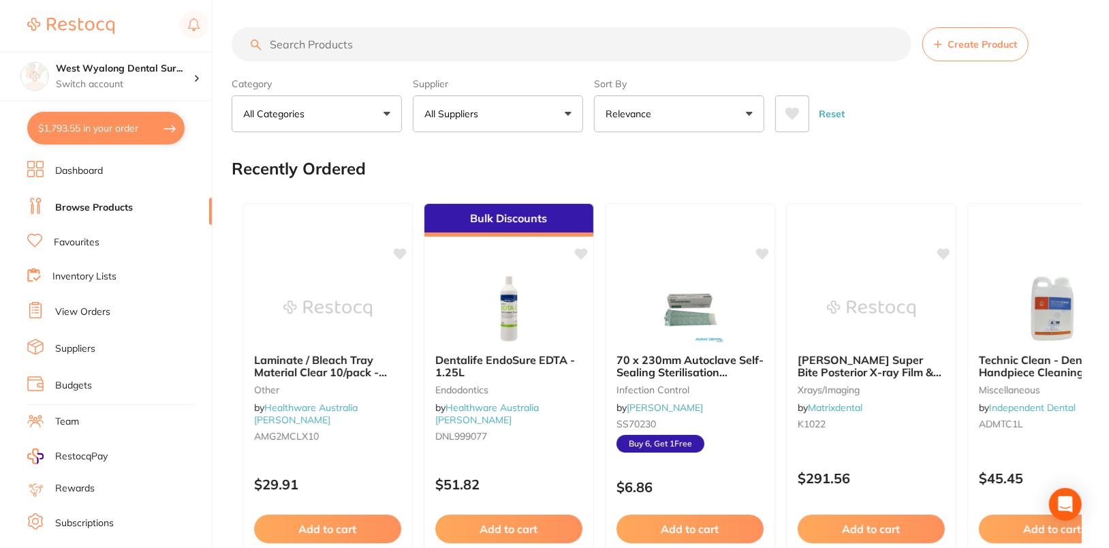
click at [689, 111] on div "Reset" at bounding box center [923, 108] width 296 height 48
click at [689, 91] on div "Category All Categories All Categories 3D Printing anaesthetic articulating bur…" at bounding box center [657, 102] width 850 height 60
click at [403, 43] on input "search" at bounding box center [572, 44] width 680 height 34
paste input "HS-5701244"
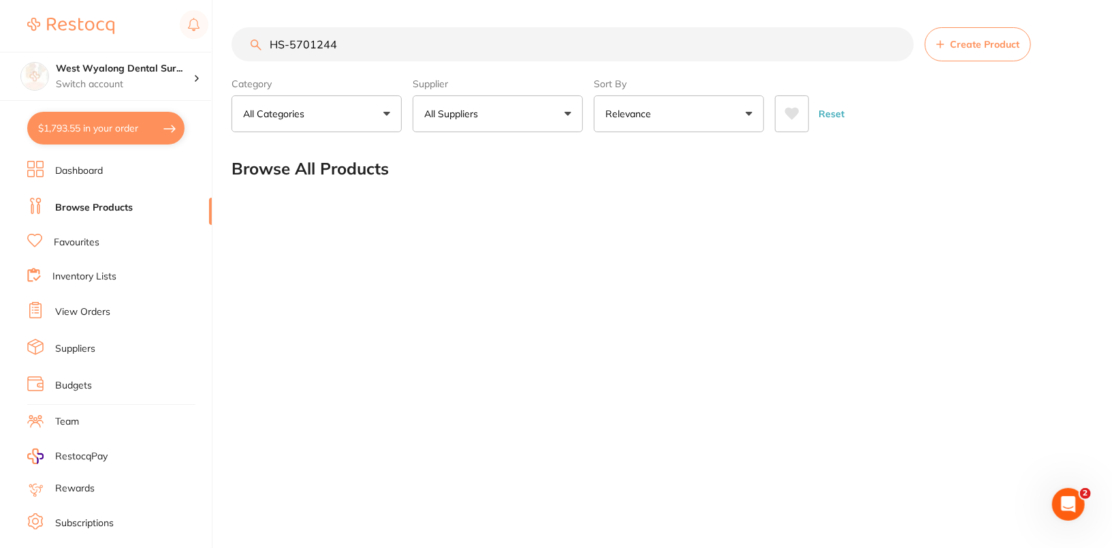
type input "HS-5701244"
click at [689, 89] on div "Category All Categories All Categories No categories found Clear Category false…" at bounding box center [658, 102] width 853 height 60
click at [425, 57] on input "HS-5701244" at bounding box center [573, 44] width 682 height 34
click at [430, 47] on input "HS-5701244" at bounding box center [573, 44] width 682 height 34
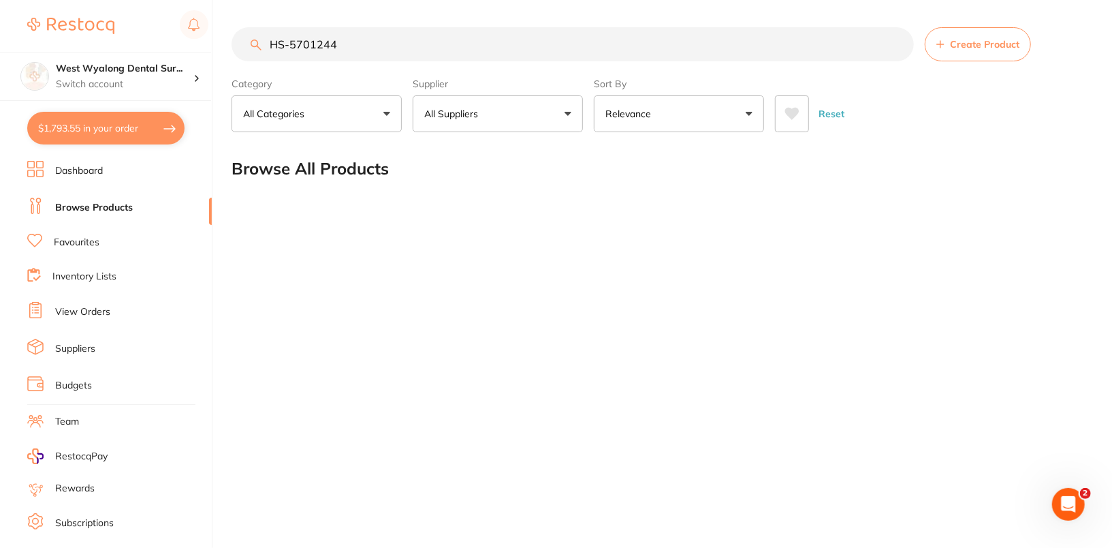
click at [430, 47] on input "HS-5701244" at bounding box center [573, 44] width 682 height 34
